Goal: Find contact information: Find contact information

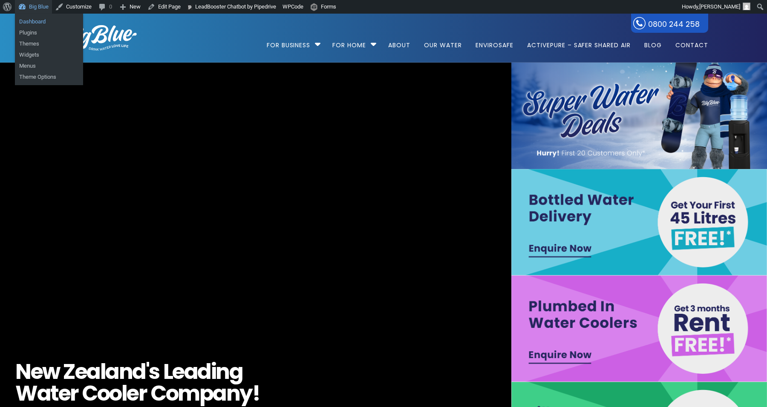
click at [40, 19] on link "Dashboard" at bounding box center [49, 21] width 68 height 11
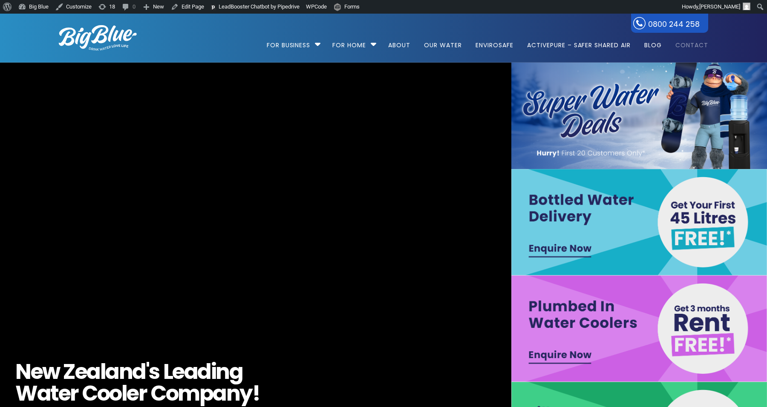
click at [699, 47] on link "Contact" at bounding box center [688, 41] width 39 height 55
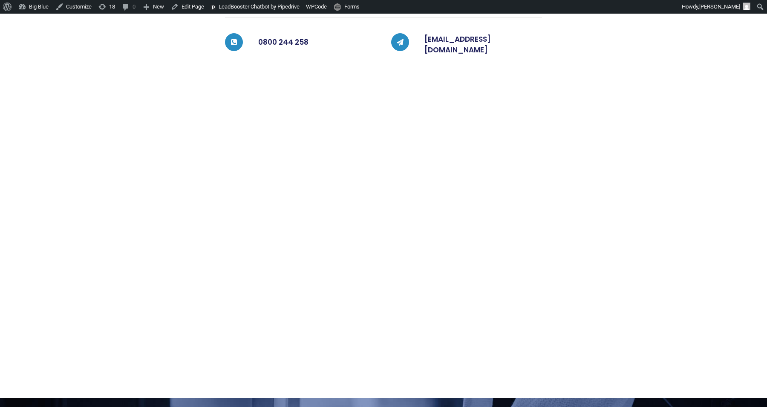
scroll to position [276, 0]
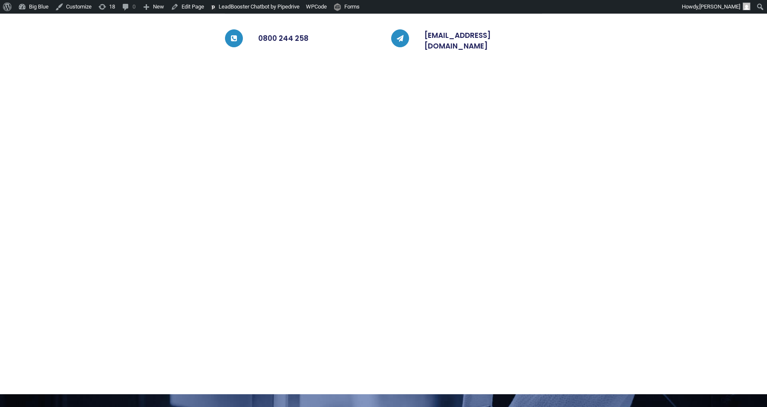
click at [551, 77] on div at bounding box center [625, 152] width 166 height 424
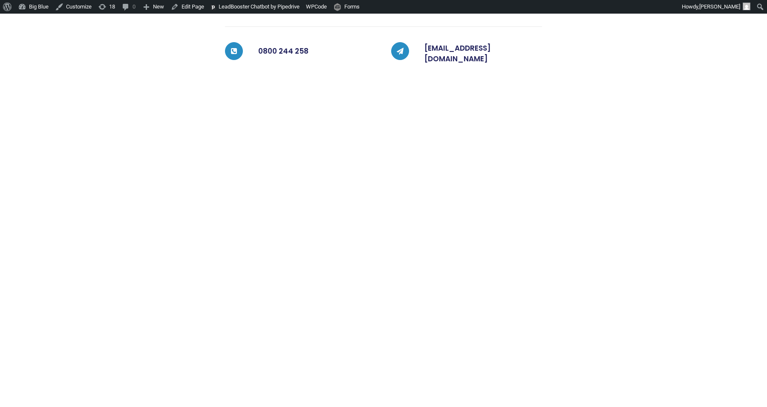
scroll to position [261, 0]
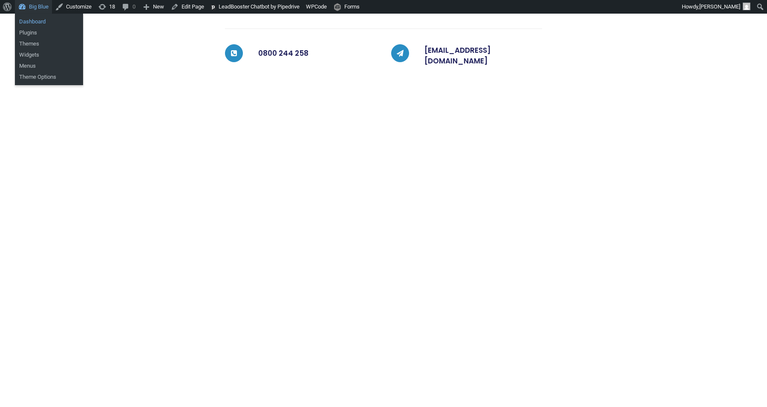
click at [35, 20] on link "Dashboard" at bounding box center [49, 21] width 68 height 11
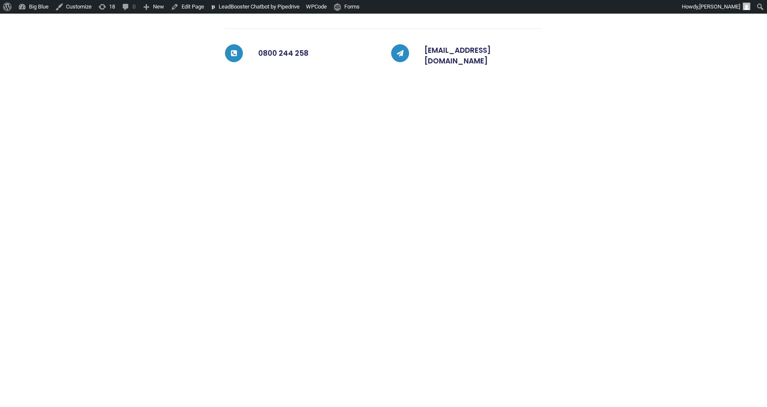
click at [215, 127] on div "Contact us Please get in touch by phone or using the form below. Big Blue opera…" at bounding box center [376, 171] width 332 height 432
click at [562, 116] on div at bounding box center [625, 171] width 166 height 432
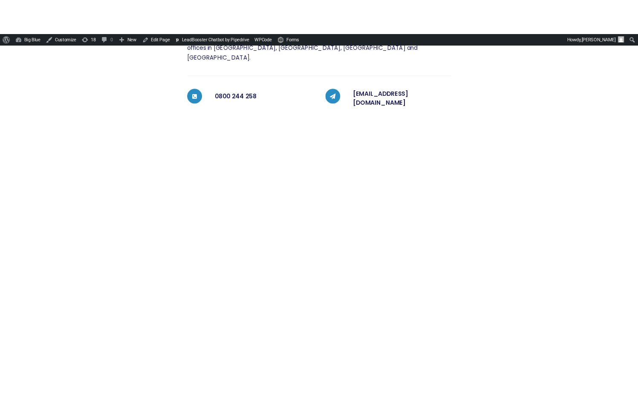
scroll to position [243, 0]
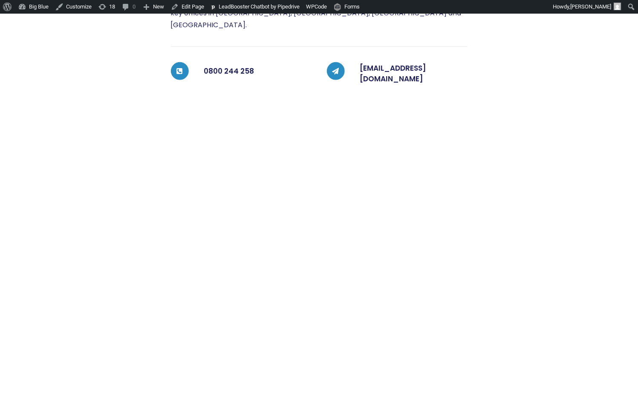
drag, startPoint x: 562, startPoint y: 227, endPoint x: 567, endPoint y: 400, distance: 173.1
click at [562, 227] on div at bounding box center [545, 189] width 156 height 432
